Goal: Navigation & Orientation: Find specific page/section

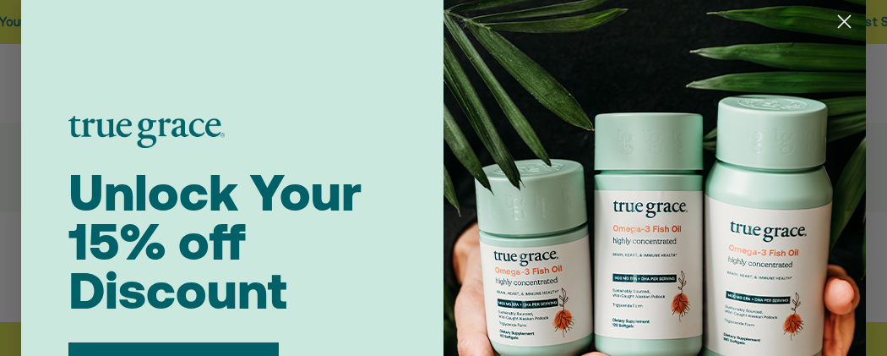
click at [845, 23] on circle "Close dialog" at bounding box center [845, 22] width 28 height 28
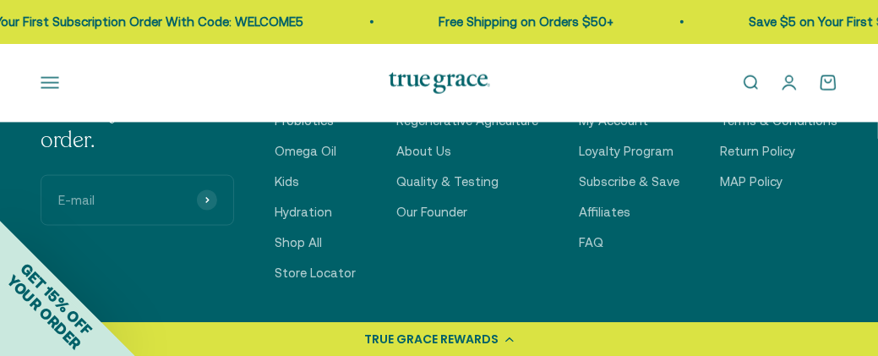
scroll to position [4920, 0]
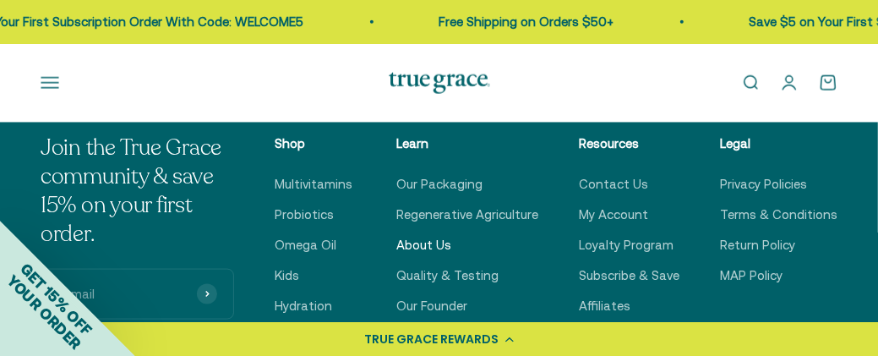
click at [443, 235] on link "About Us" at bounding box center [423, 245] width 55 height 20
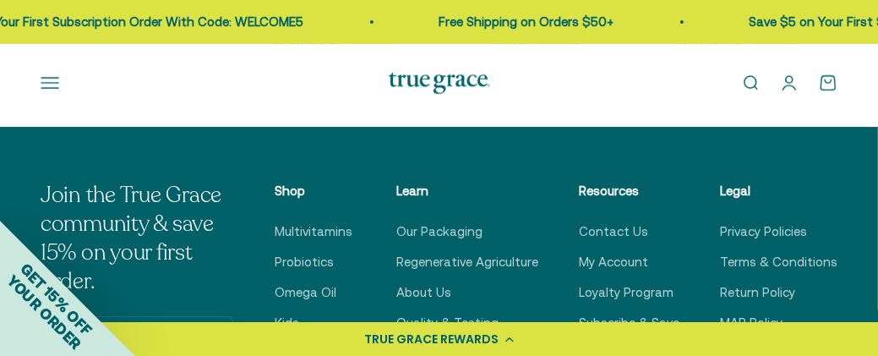
scroll to position [3371, 0]
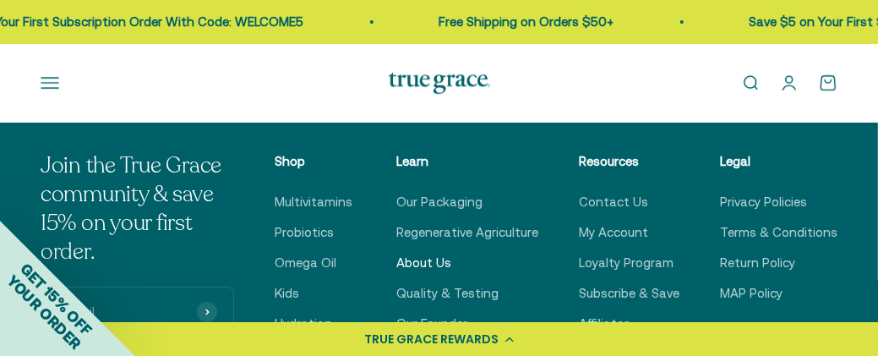
click at [444, 253] on link "About Us" at bounding box center [423, 263] width 55 height 20
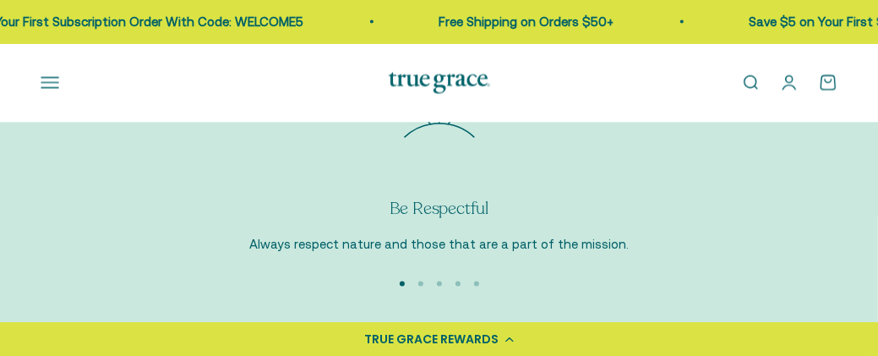
scroll to position [1816, 0]
